Goal: Check status: Check status

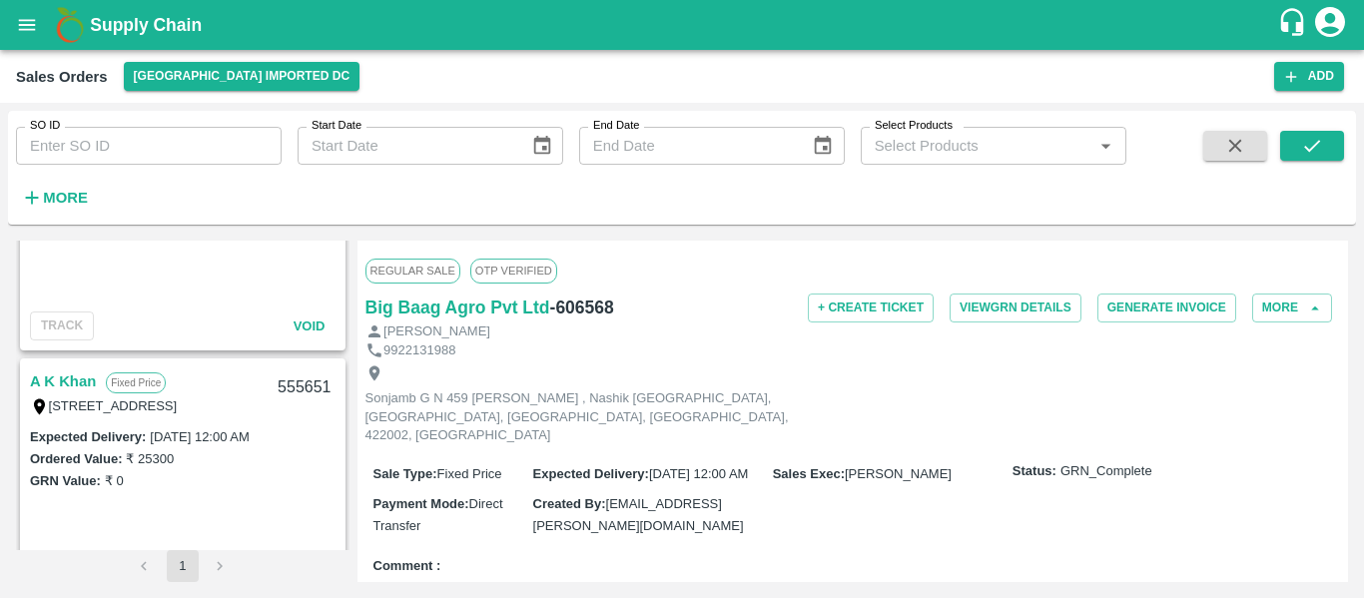
scroll to position [1550, 0]
click at [165, 142] on input "SO ID" at bounding box center [149, 146] width 266 height 38
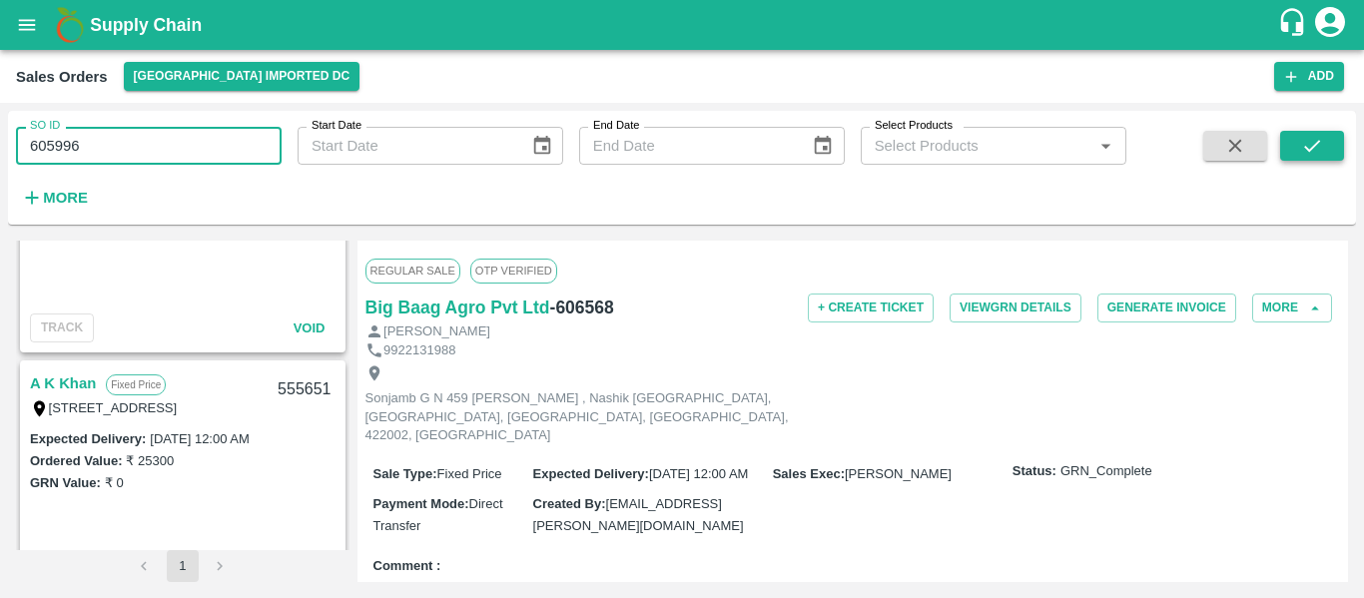
type input "605996"
click at [1288, 140] on button "submit" at bounding box center [1312, 146] width 64 height 30
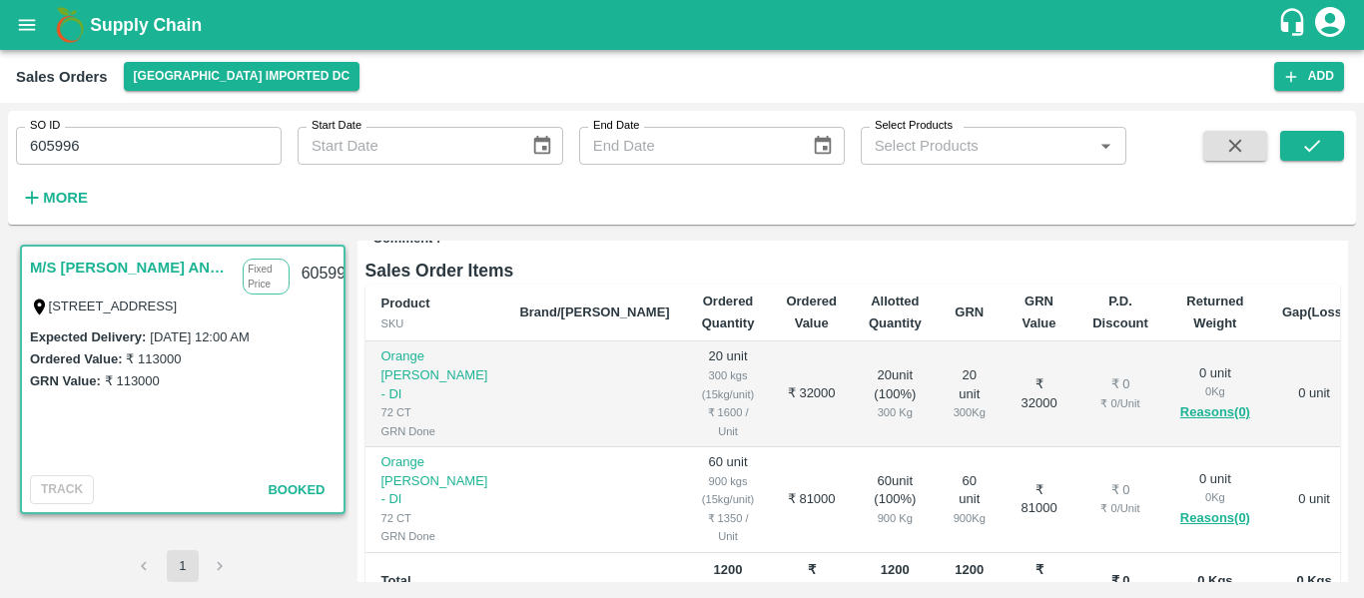
scroll to position [338, 0]
click at [181, 150] on input "605996" at bounding box center [149, 146] width 266 height 38
type input "606114"
click at [1287, 154] on button "submit" at bounding box center [1312, 146] width 64 height 30
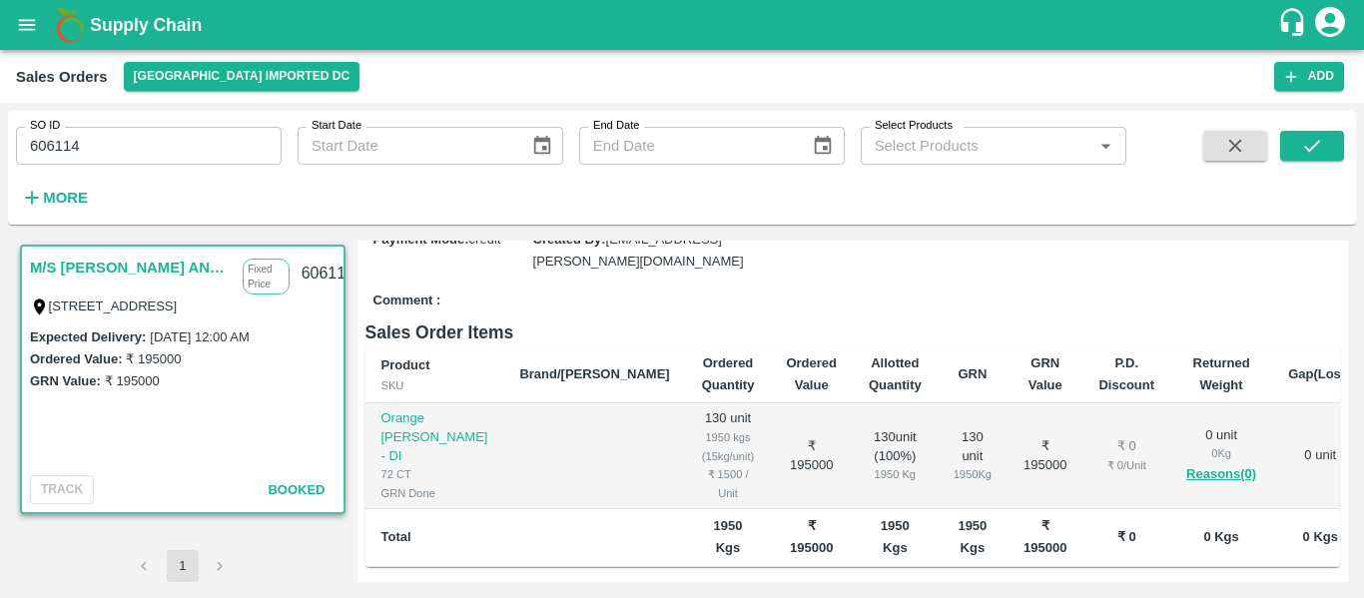
scroll to position [275, 0]
